Goal: Task Accomplishment & Management: Use online tool/utility

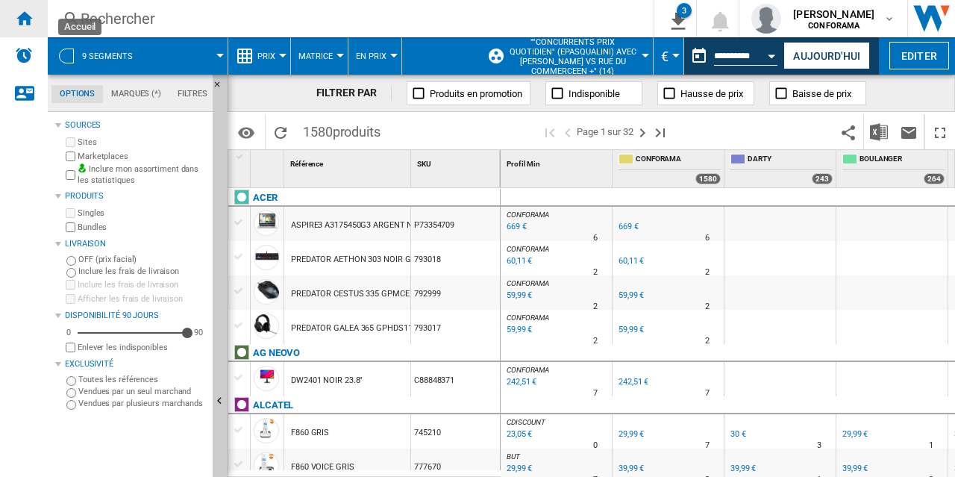
click at [28, 19] on ng-md-icon "Accueil" at bounding box center [24, 18] width 18 height 18
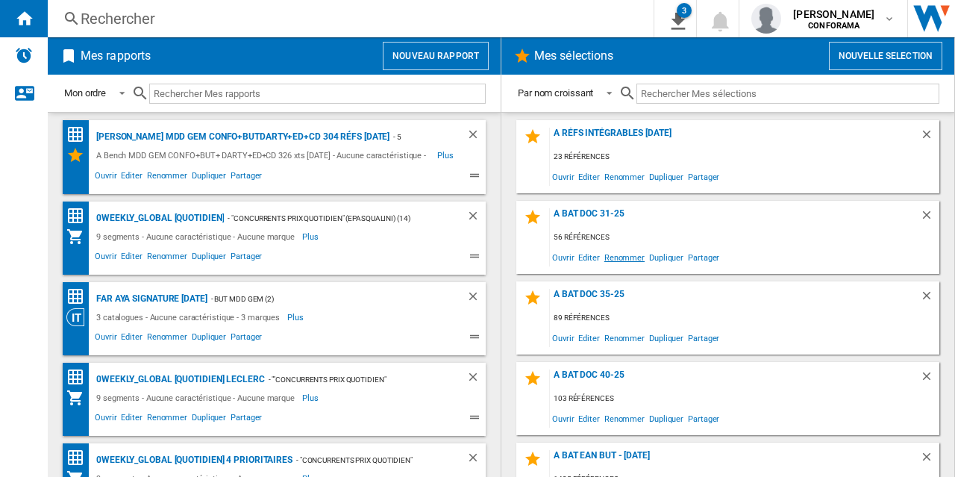
click at [616, 258] on span "Renommer" at bounding box center [624, 257] width 45 height 20
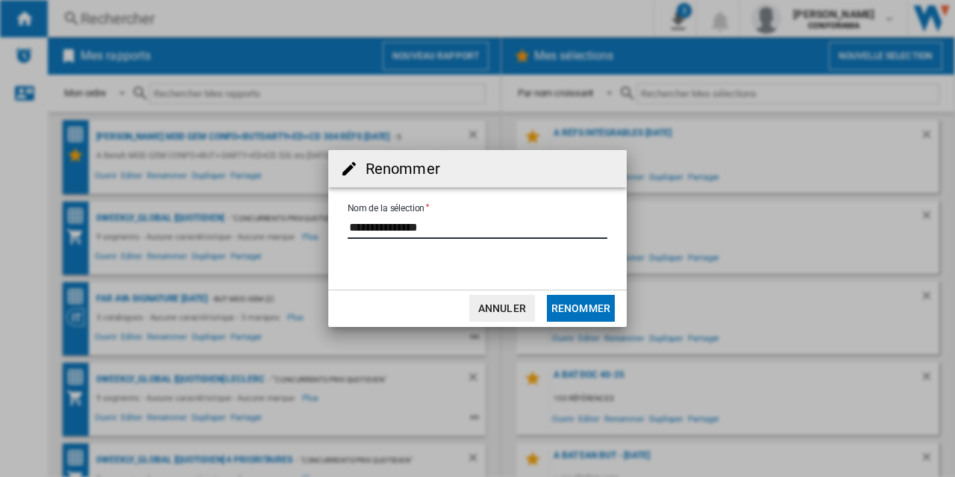
click at [419, 232] on input "Nom de la sélection" at bounding box center [478, 227] width 260 height 22
type input "**********"
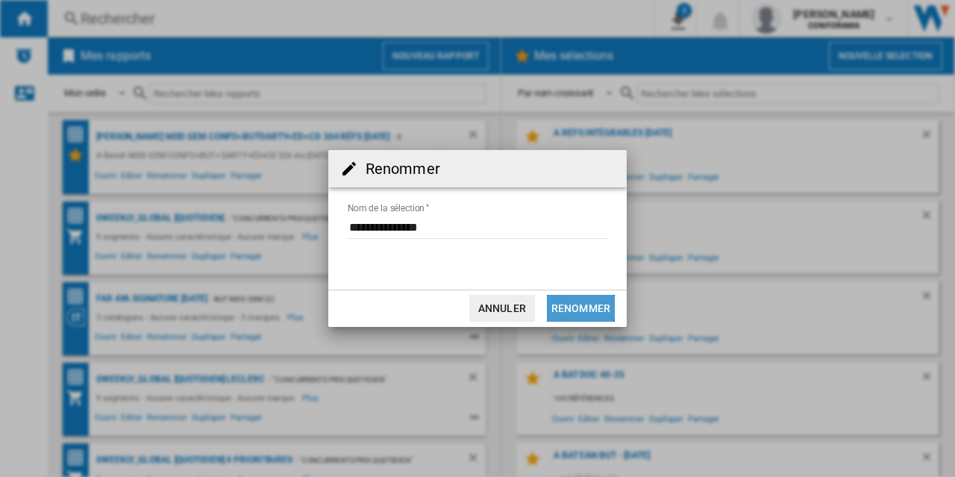
click at [576, 307] on button "Renommer" at bounding box center [581, 308] width 68 height 27
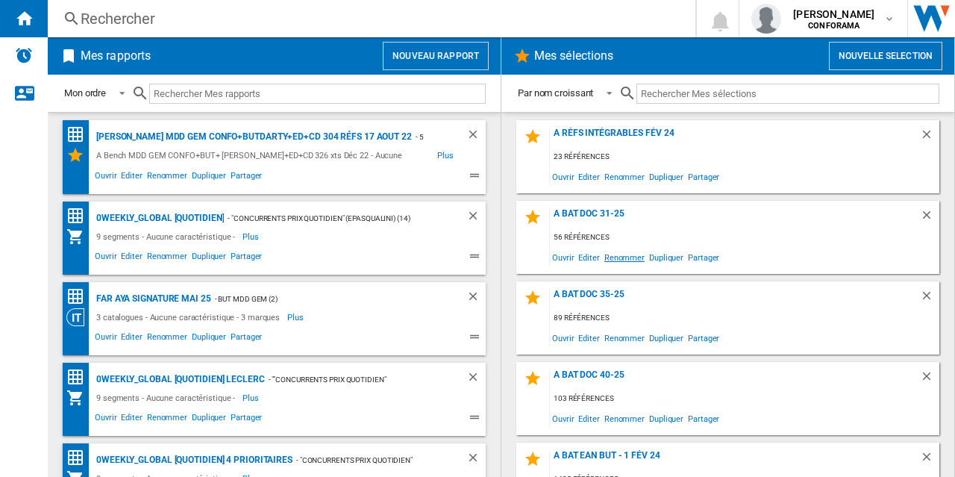
click at [613, 259] on span "Renommer" at bounding box center [624, 257] width 45 height 20
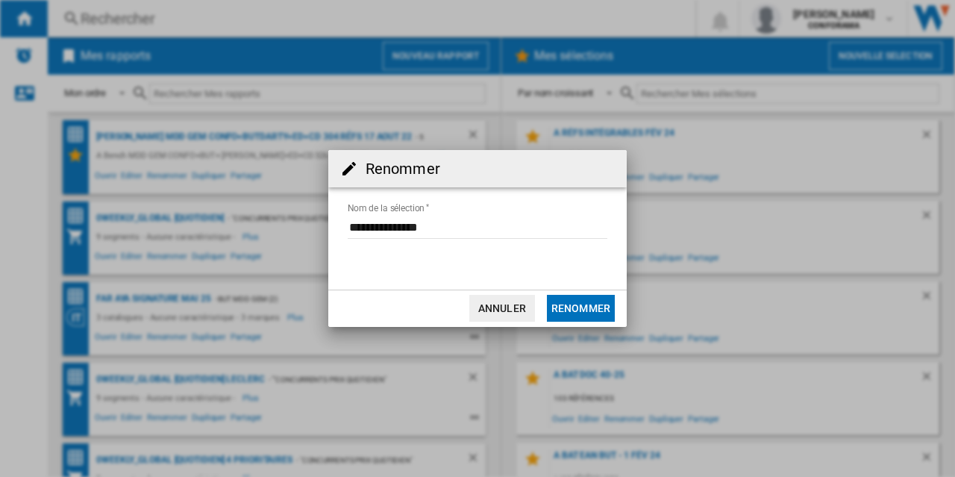
click at [413, 225] on input "Nom de la sélection" at bounding box center [478, 227] width 260 height 22
type input "**********"
click at [570, 308] on button "Renommer" at bounding box center [581, 308] width 68 height 27
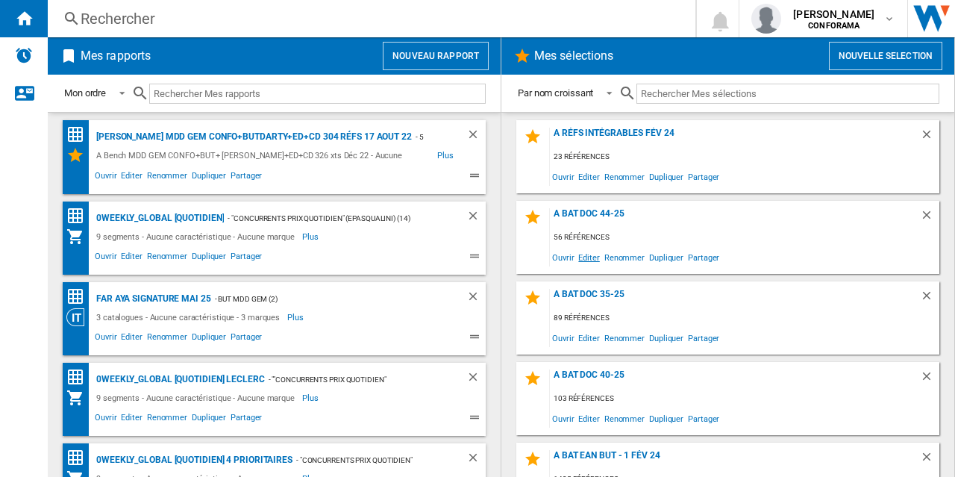
click at [589, 259] on span "Editer" at bounding box center [588, 257] width 25 height 20
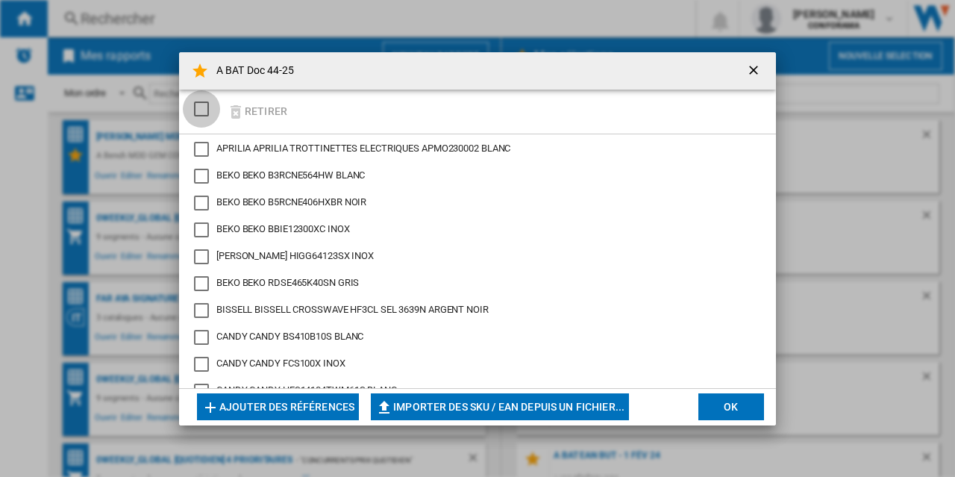
click at [198, 105] on div "SELECTIONS.EDITION_POPUP.SELECT_DESELECT" at bounding box center [201, 108] width 15 height 15
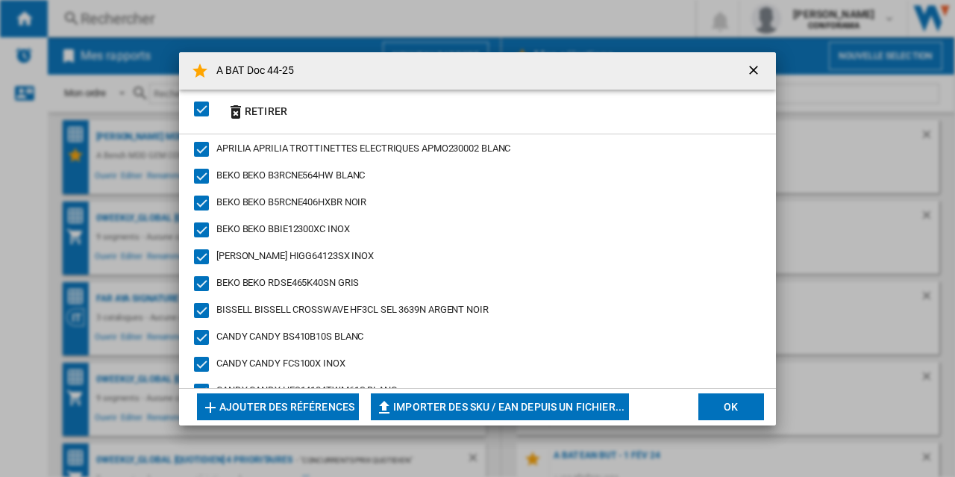
click at [719, 404] on button "OK" at bounding box center [731, 406] width 66 height 27
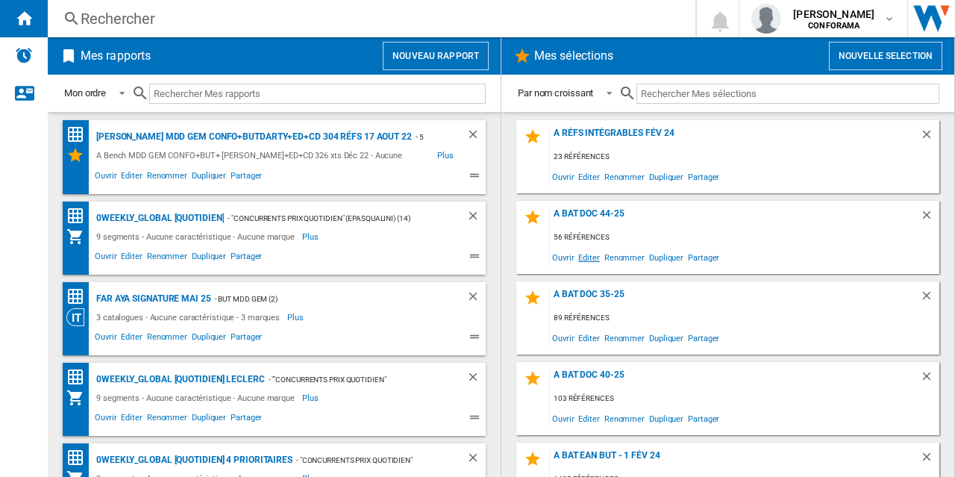
click at [595, 259] on span "Editer" at bounding box center [588, 257] width 25 height 20
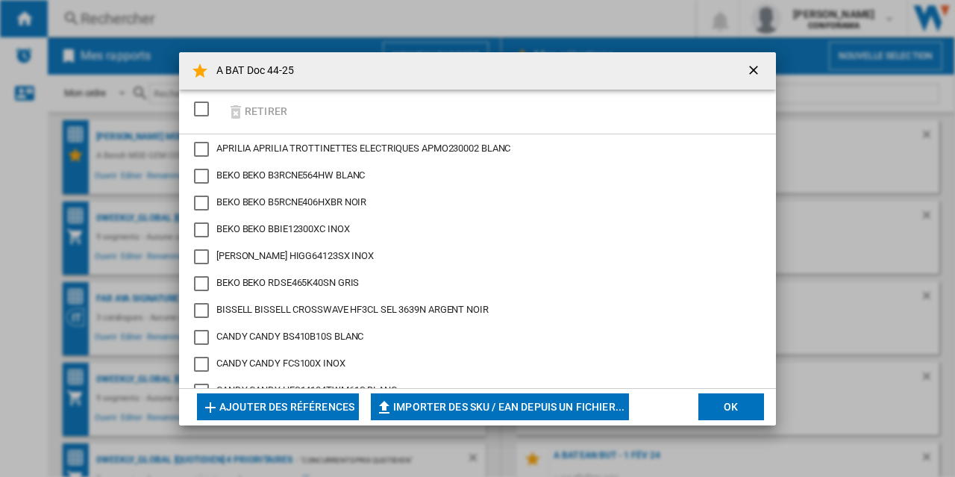
click at [203, 104] on div "SELECTIONS.EDITION_POPUP.SELECT_DESELECT" at bounding box center [201, 108] width 15 height 15
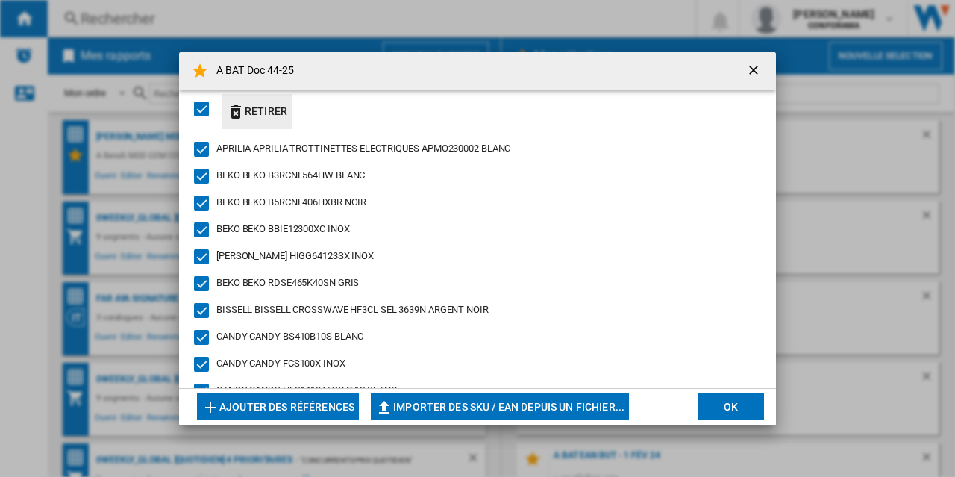
click at [251, 112] on button "Retirer" at bounding box center [256, 111] width 69 height 35
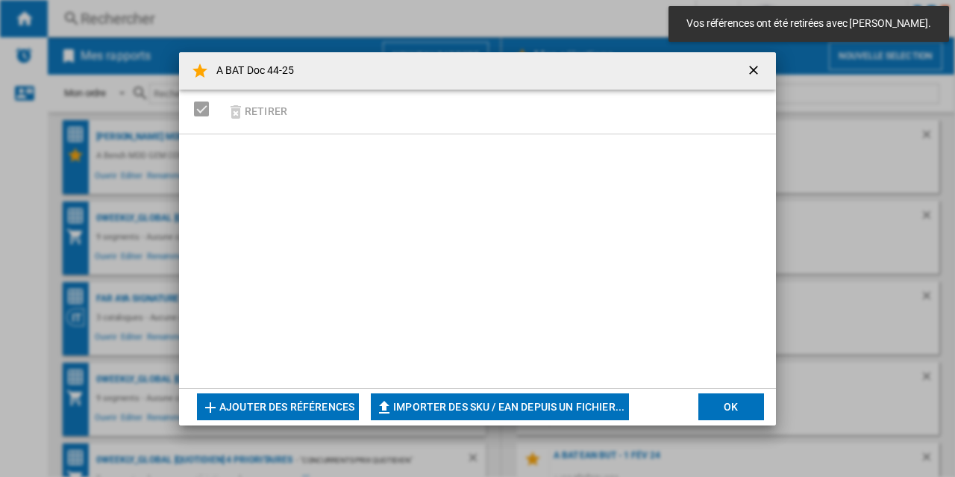
click at [527, 407] on button "Importer des SKU / EAN depuis un fichier..." at bounding box center [500, 406] width 258 height 27
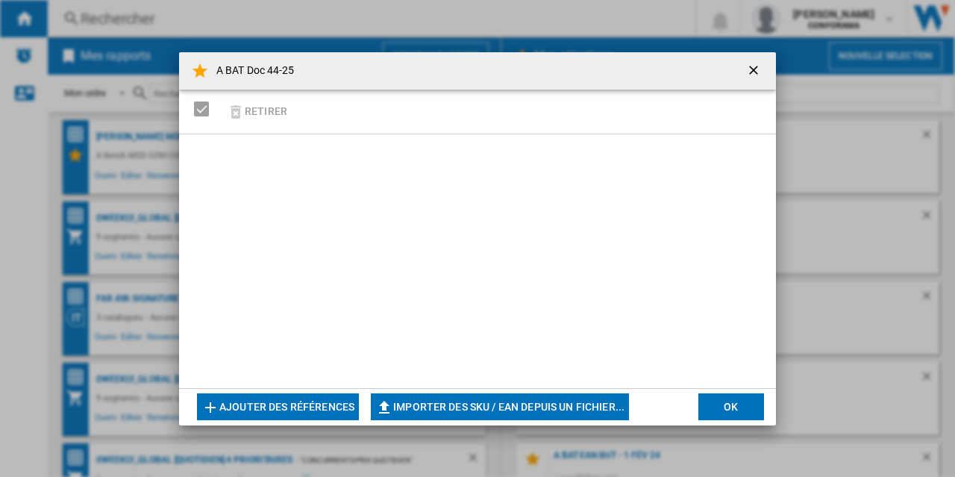
type input "**********"
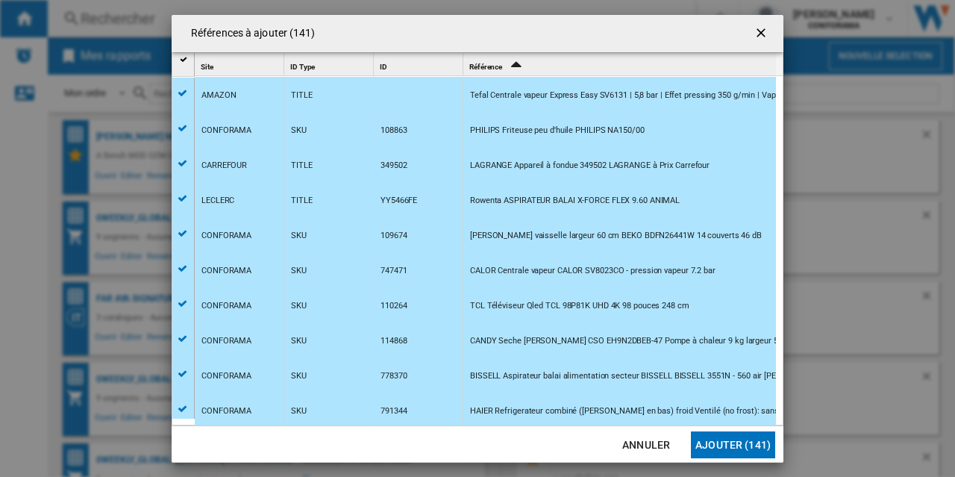
click at [736, 445] on button "Ajouter (141)" at bounding box center [733, 444] width 84 height 27
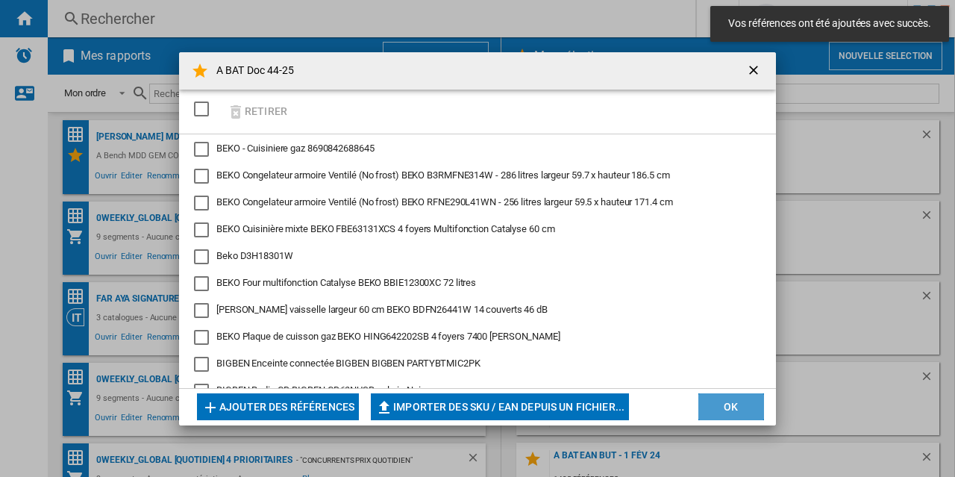
click at [725, 410] on button "OK" at bounding box center [731, 406] width 66 height 27
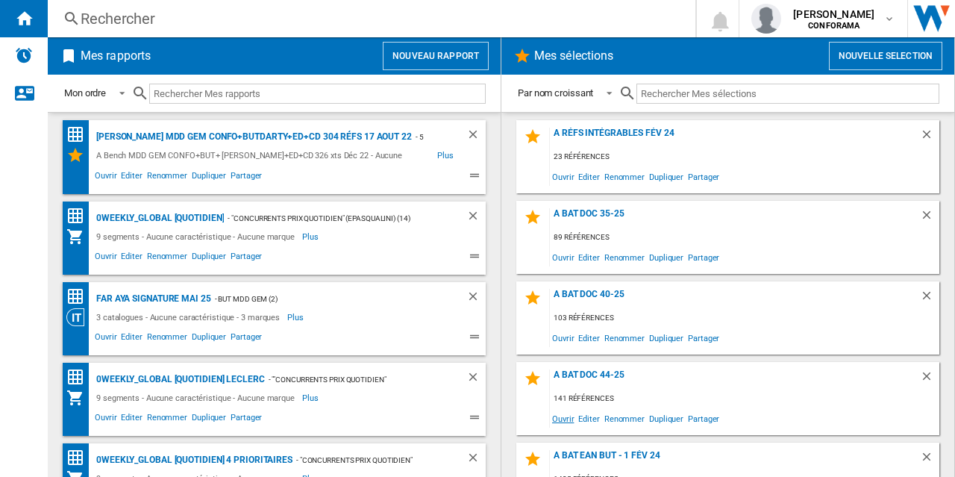
click at [566, 417] on span "Ouvrir" at bounding box center [563, 418] width 26 height 20
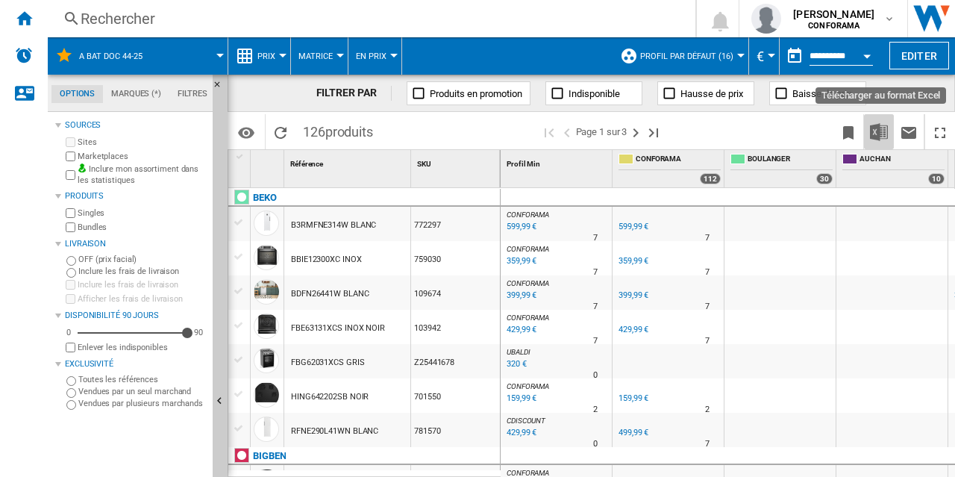
click at [880, 135] on img "Télécharger au format Excel" at bounding box center [879, 132] width 18 height 18
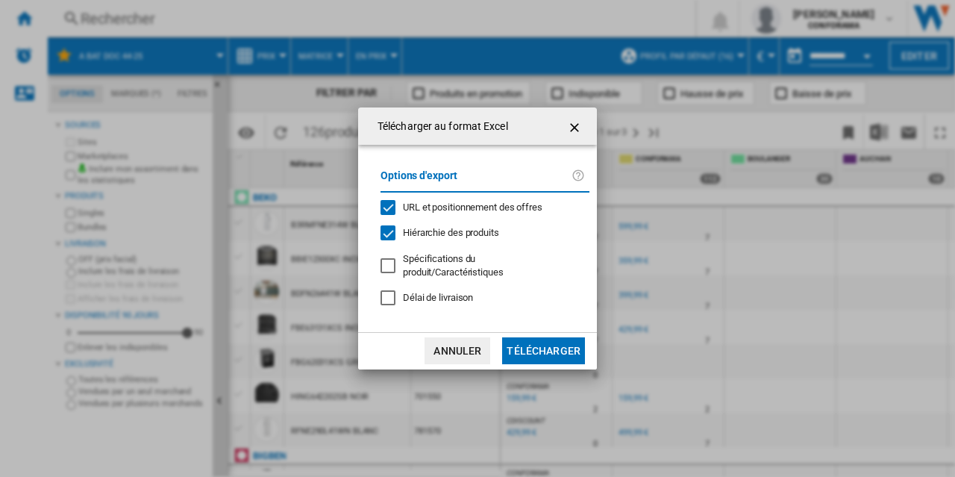
click at [539, 343] on button "Télécharger" at bounding box center [543, 350] width 83 height 27
